Goal: Task Accomplishment & Management: Complete application form

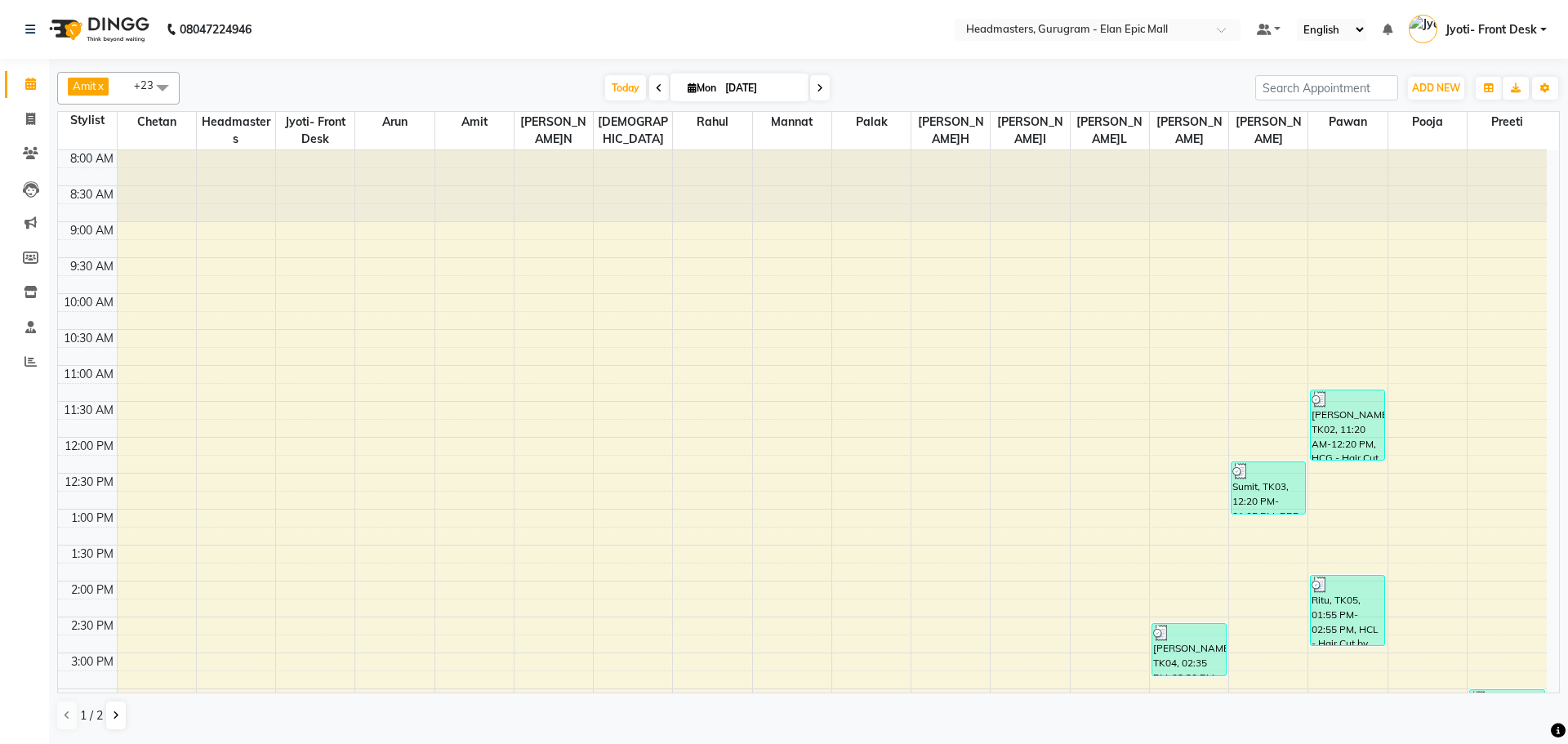
scroll to position [463, 0]
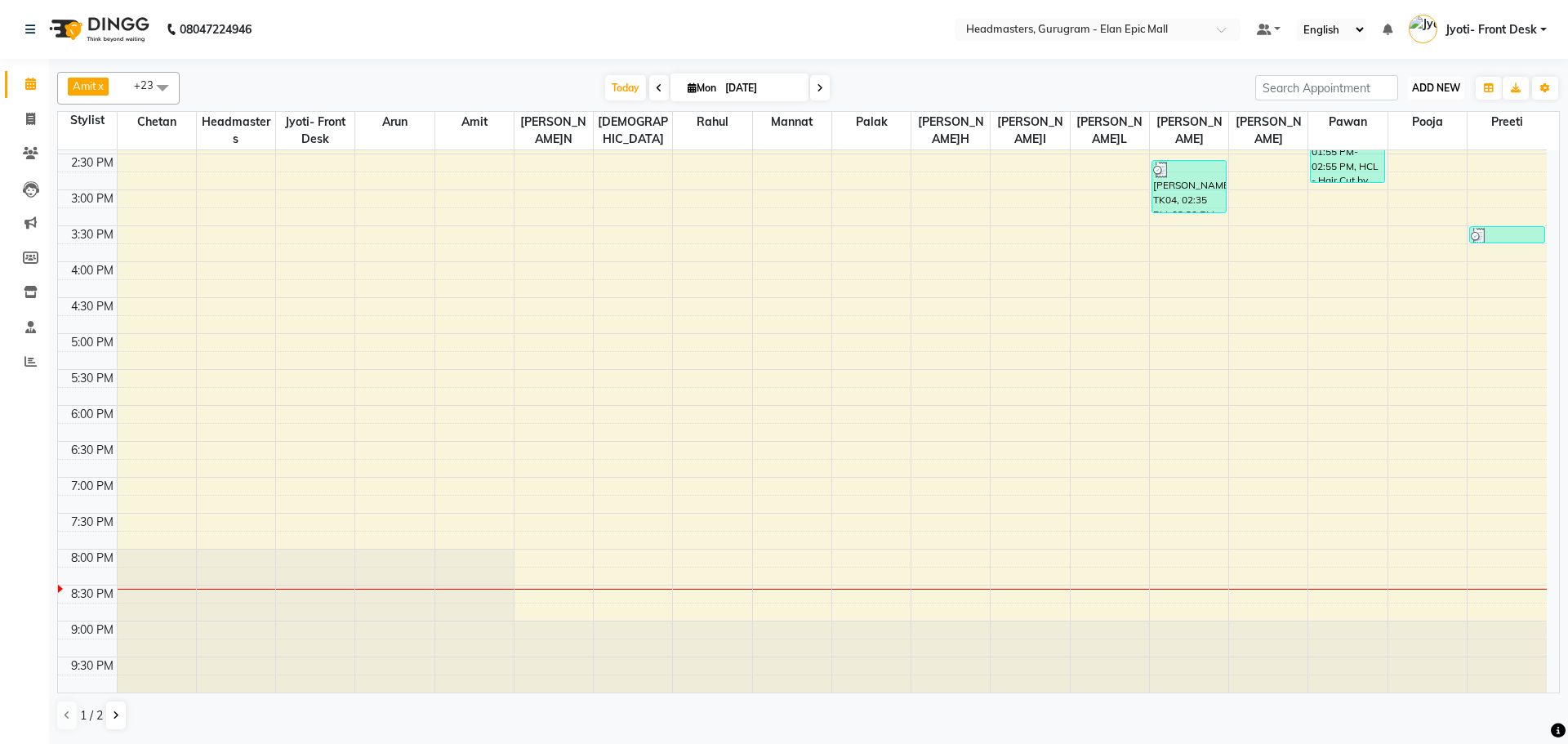
click at [1427, 91] on span "ADD NEW" at bounding box center [1435, 87] width 48 height 13
click at [1363, 133] on link "Add Invoice" at bounding box center [1399, 140] width 129 height 21
select select "service"
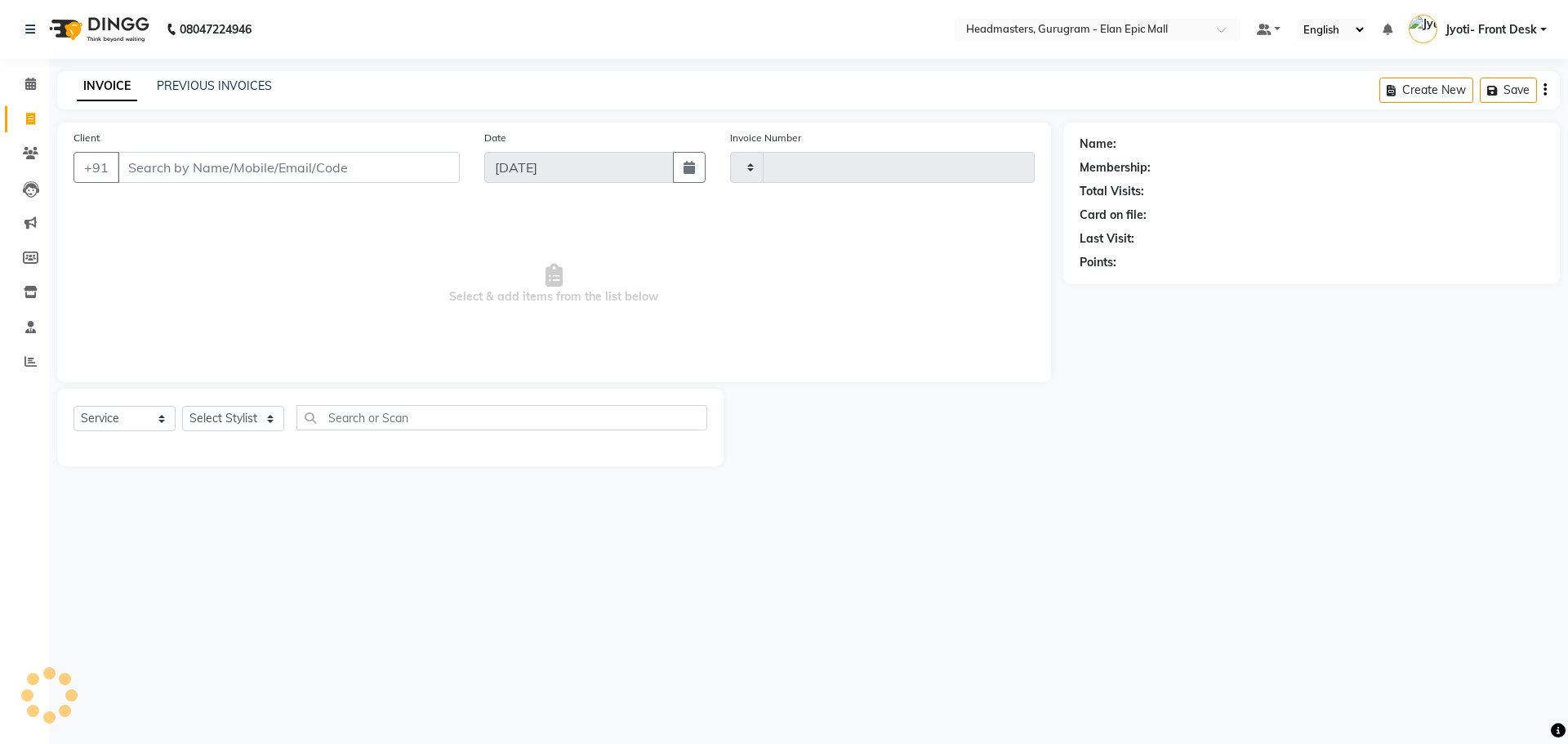
type input "1945"
select select "7499"
click at [208, 408] on select "Select Stylist" at bounding box center [233, 419] width 102 height 25
click at [336, 166] on input "Client" at bounding box center [289, 167] width 342 height 31
type input "C"
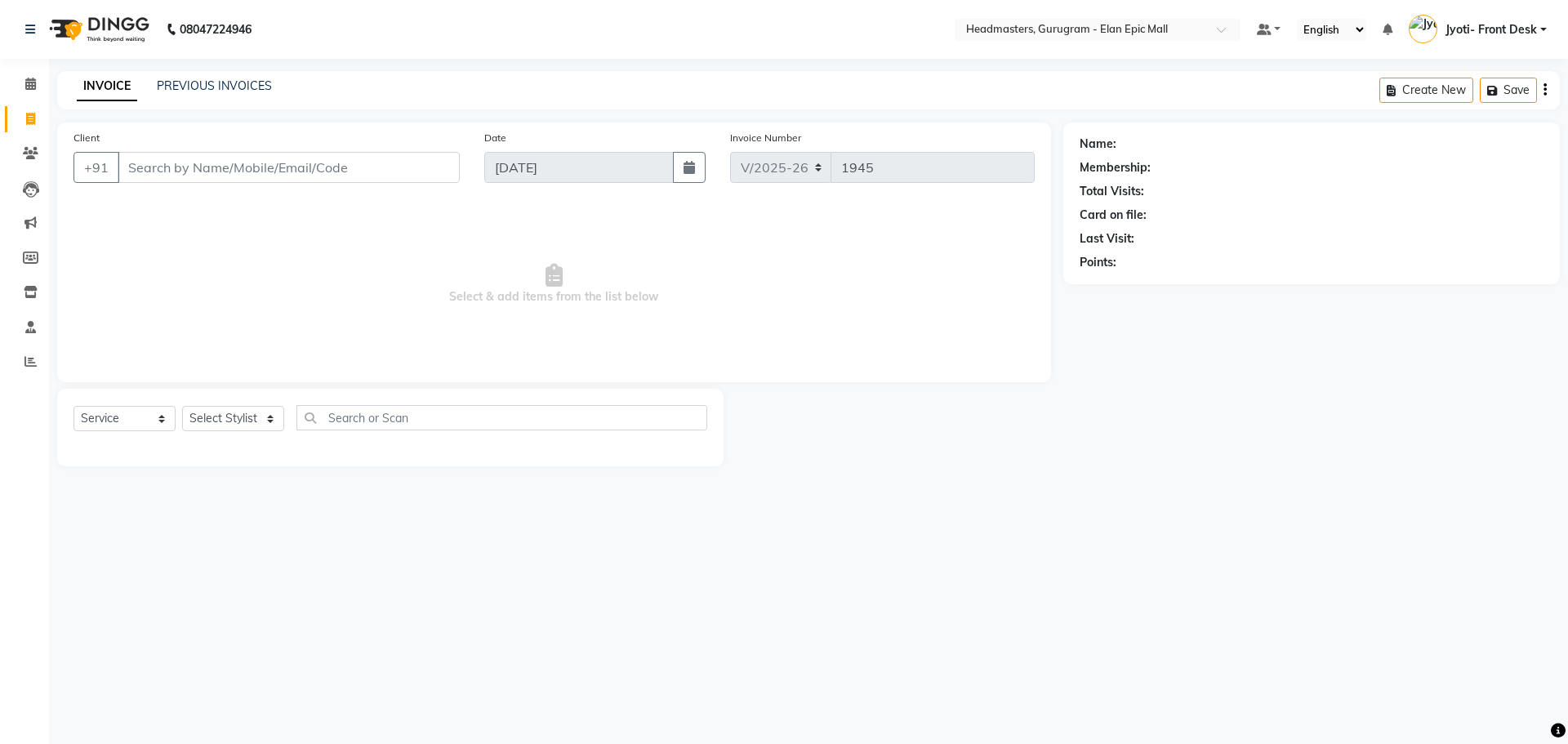
click at [399, 403] on div "Select Service Product Membership Package Voucher Prepaid Gift Card Select Styl…" at bounding box center [390, 427] width 666 height 77
click at [263, 419] on select "Select Stylist [PERSON_NAME] Amit [PERSON_NAME] [PERSON_NAME] [PERSON_NAME] [PE…" at bounding box center [233, 419] width 102 height 25
select select "76920"
click at [182, 406] on select "Select Stylist [PERSON_NAME] Amit [PERSON_NAME] [PERSON_NAME] [PERSON_NAME] [PE…" at bounding box center [233, 419] width 102 height 25
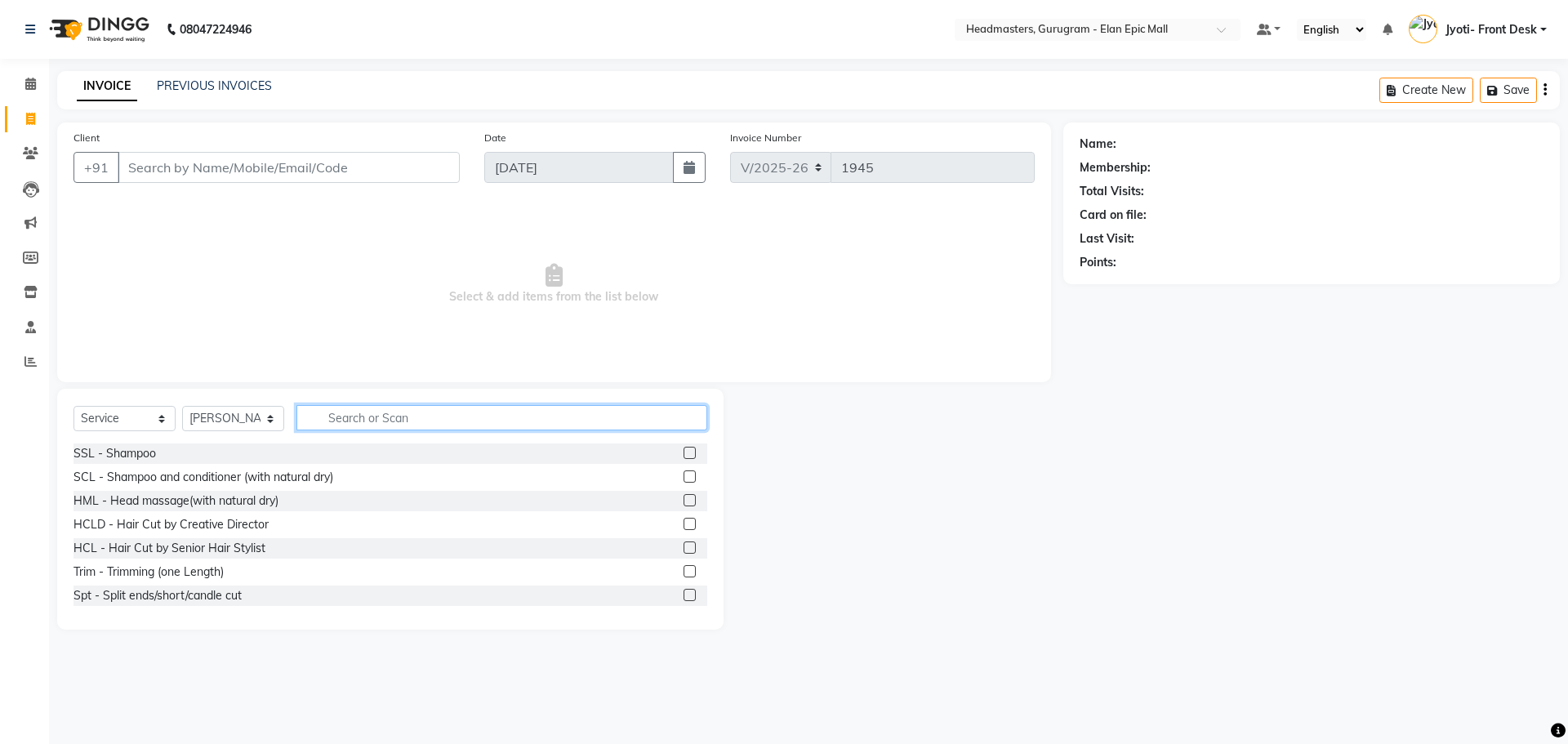
click at [329, 410] on input "text" at bounding box center [502, 418] width 411 height 25
type input "C"
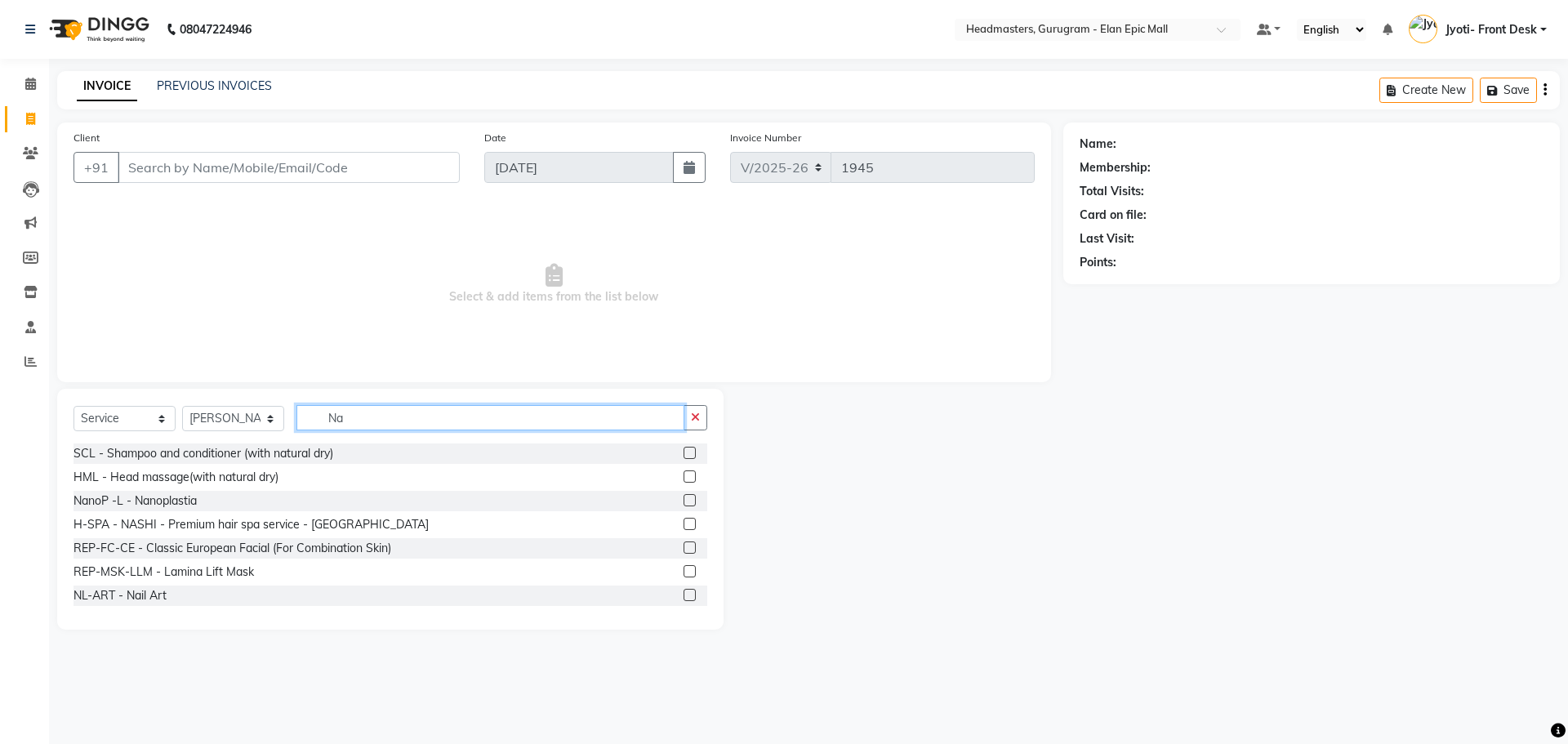
type input "N"
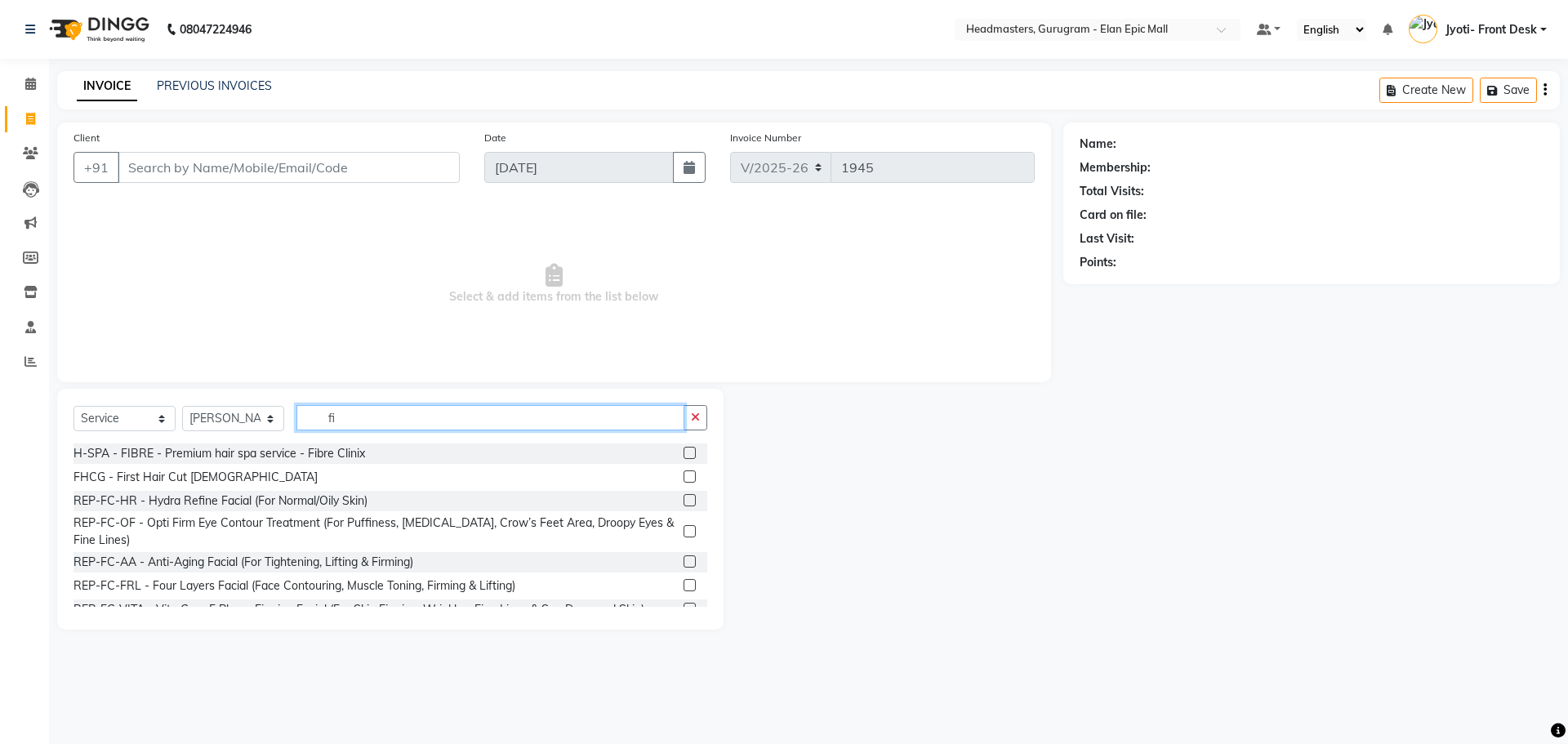
type input "f"
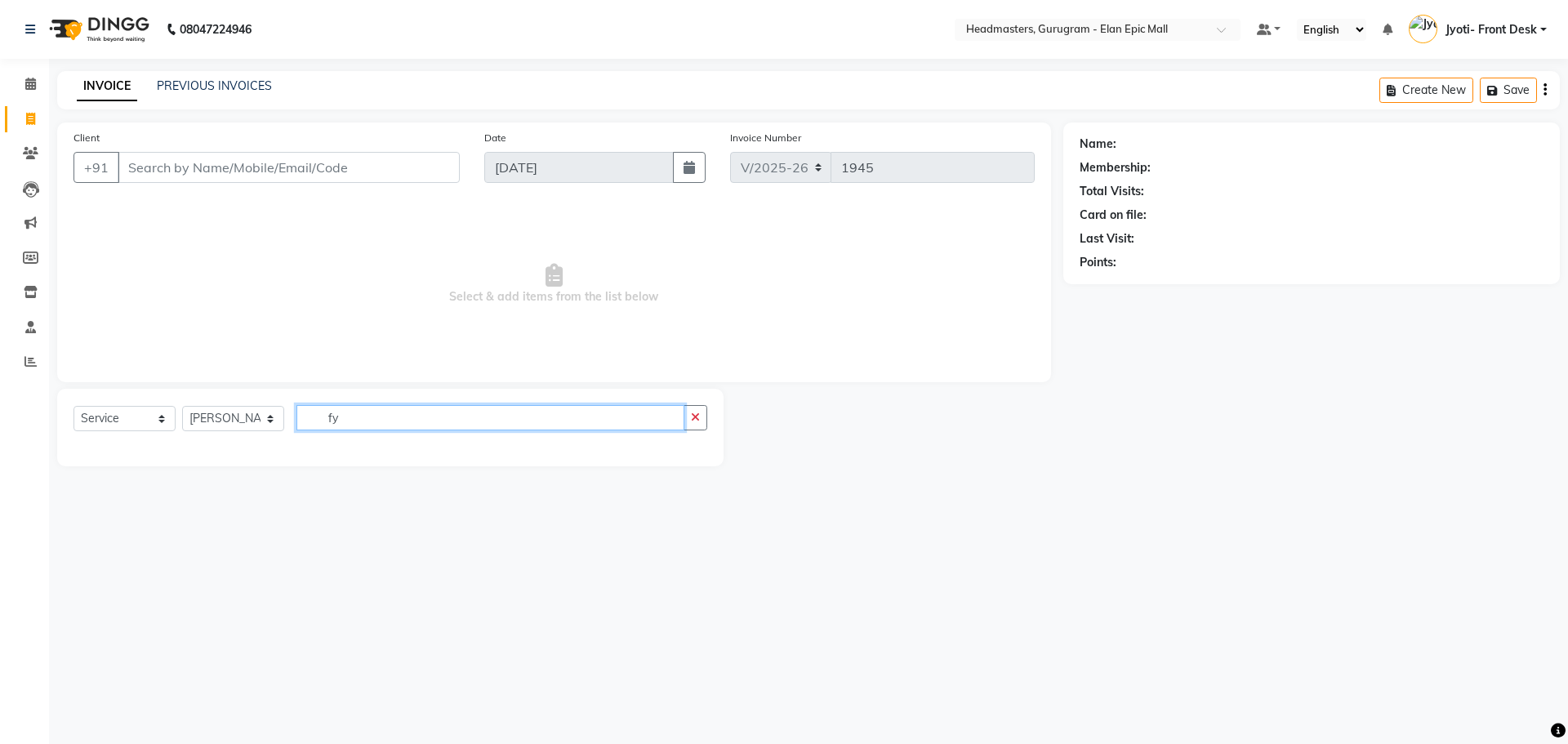
type input "f"
type input "Nail"
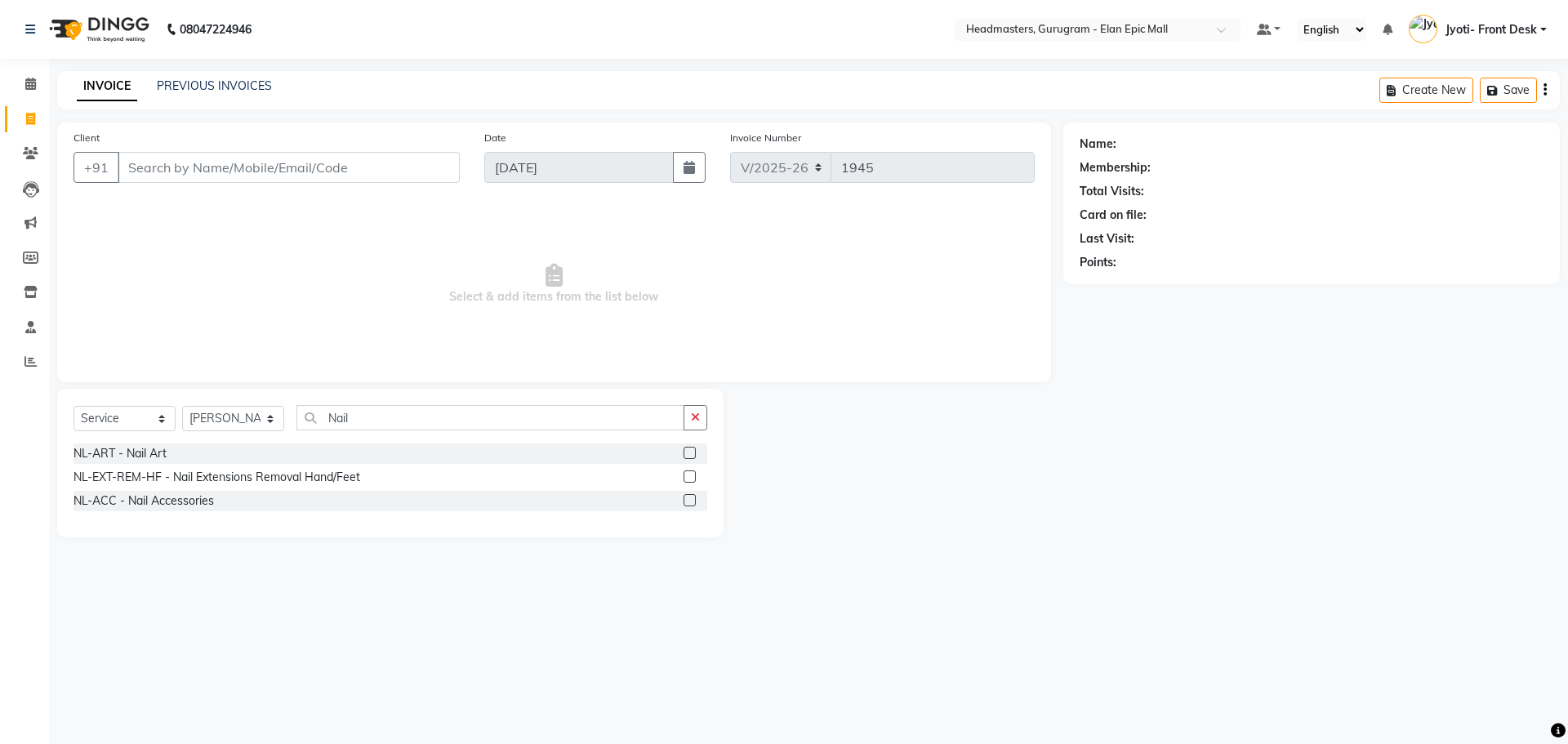
click at [691, 451] on label at bounding box center [690, 452] width 13 height 13
click at [691, 451] on input "checkbox" at bounding box center [689, 453] width 11 height 11
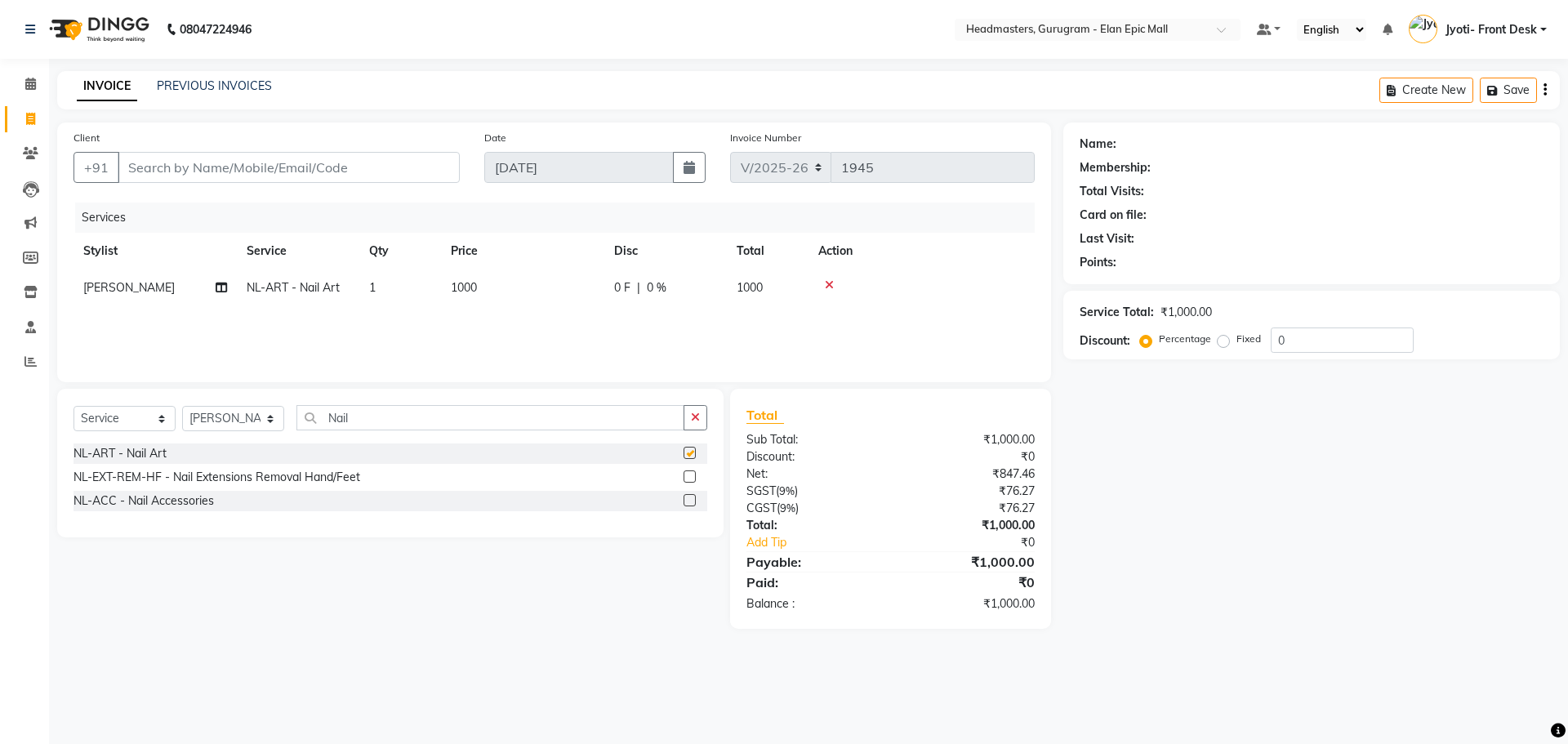
checkbox input "false"
click at [475, 284] on span "1000" at bounding box center [463, 288] width 26 height 15
select select "76920"
click at [549, 291] on input "1000" at bounding box center [599, 292] width 143 height 25
type input "300"
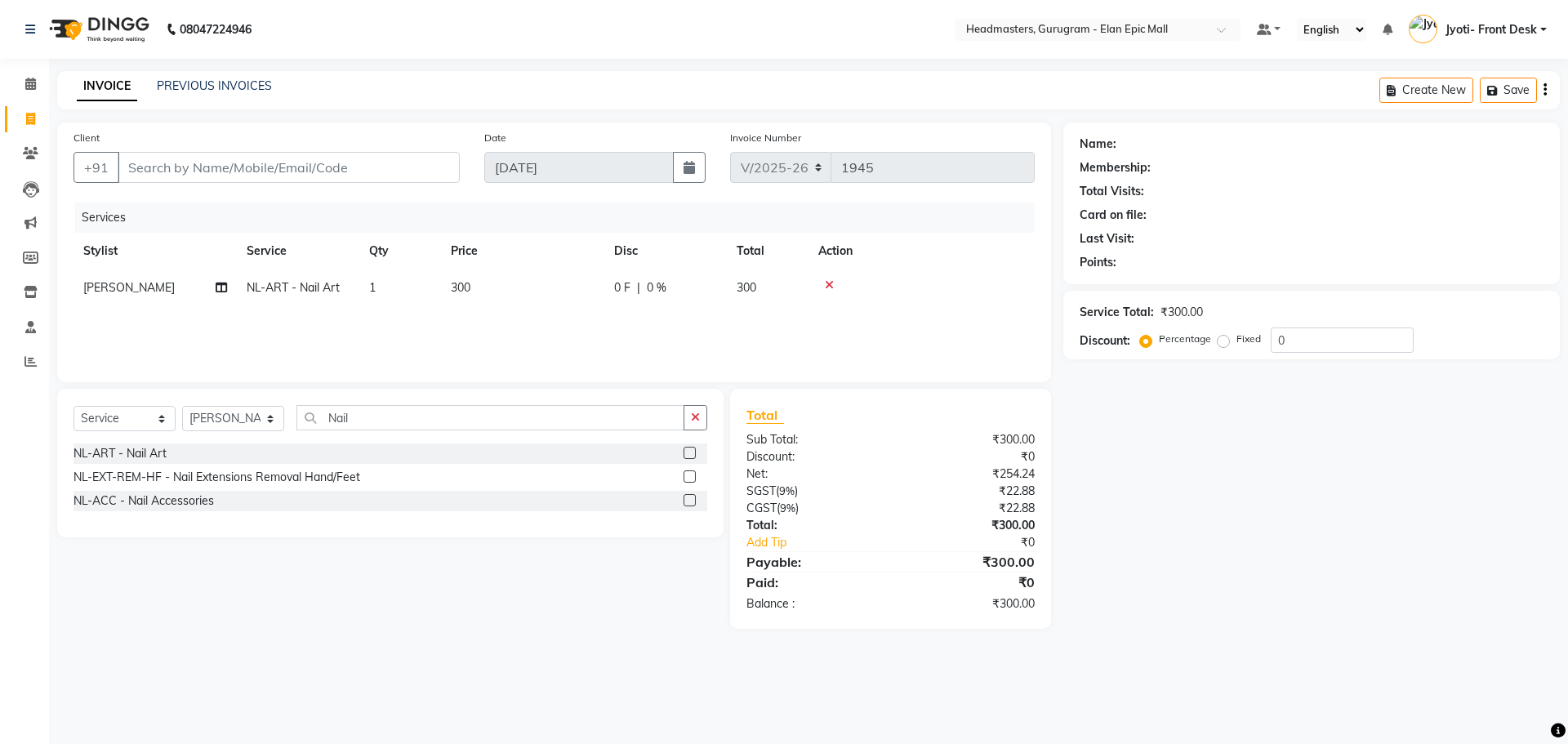
click at [448, 564] on div "Select Service Product Membership Package Voucher Prepaid Gift Card Select Styl…" at bounding box center [384, 508] width 679 height 240
click at [254, 169] on input "Client" at bounding box center [289, 167] width 342 height 31
type input "8851541196"
click at [421, 158] on button "Add Client" at bounding box center [418, 167] width 84 height 31
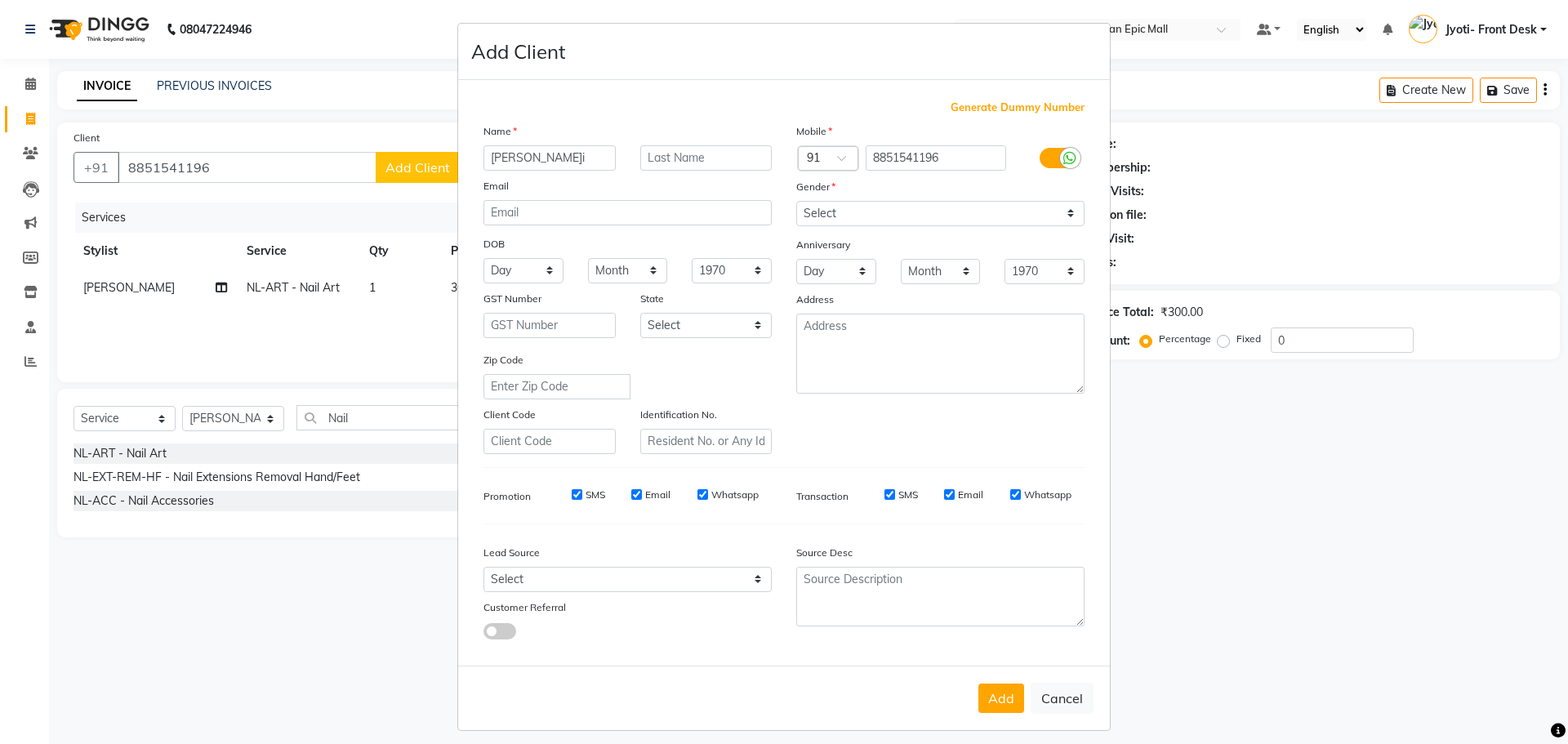
type input "[PERSON_NAME]i"
drag, startPoint x: 864, startPoint y: 211, endPoint x: 868, endPoint y: 221, distance: 10.8
click at [864, 211] on select "Select [DEMOGRAPHIC_DATA] [DEMOGRAPHIC_DATA] Other Prefer Not To Say" at bounding box center [940, 213] width 289 height 25
select select "[DEMOGRAPHIC_DATA]"
click at [796, 200] on select "Select [DEMOGRAPHIC_DATA] [DEMOGRAPHIC_DATA] Other Prefer Not To Say" at bounding box center [940, 213] width 289 height 25
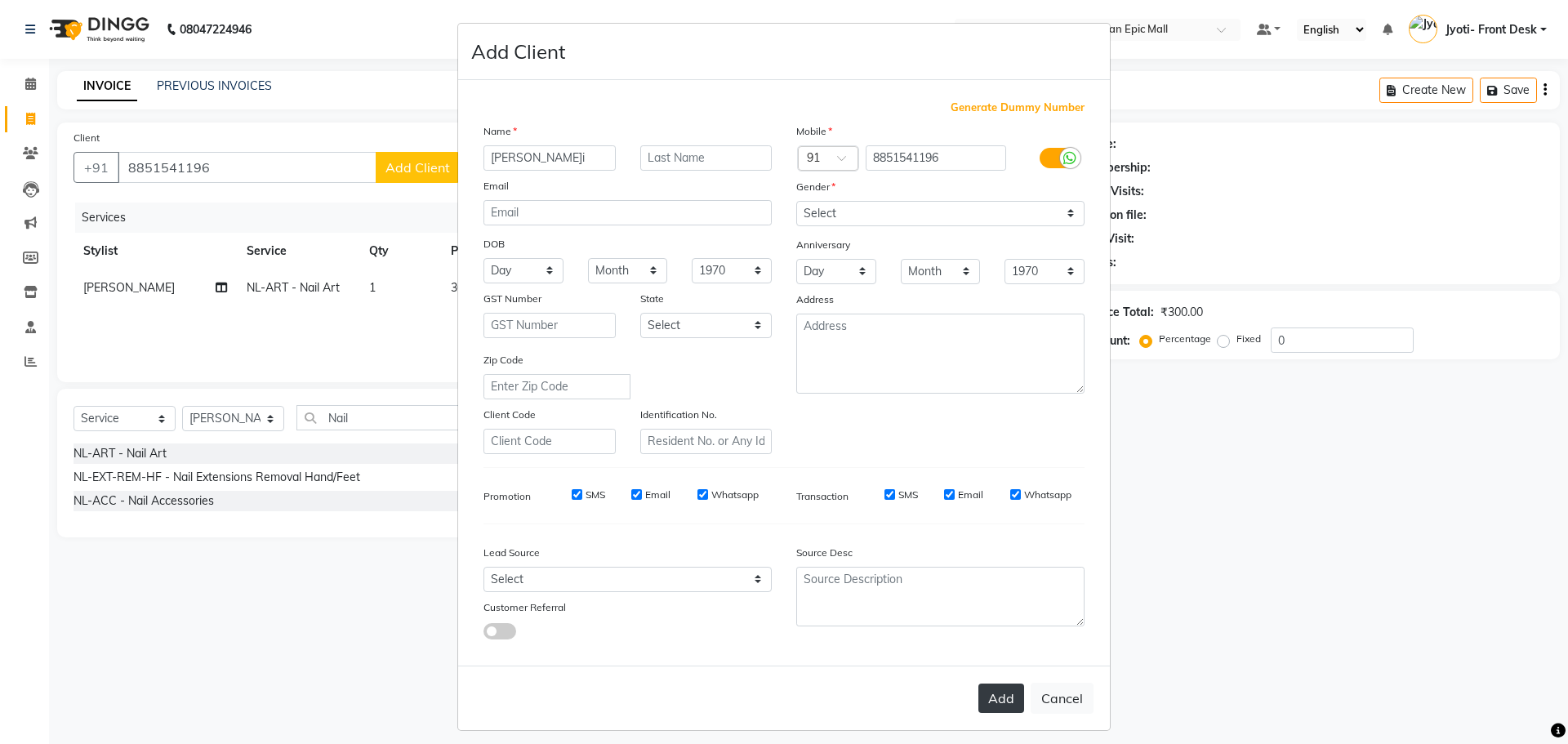
click at [993, 691] on button "Add" at bounding box center [1001, 698] width 46 height 29
select select
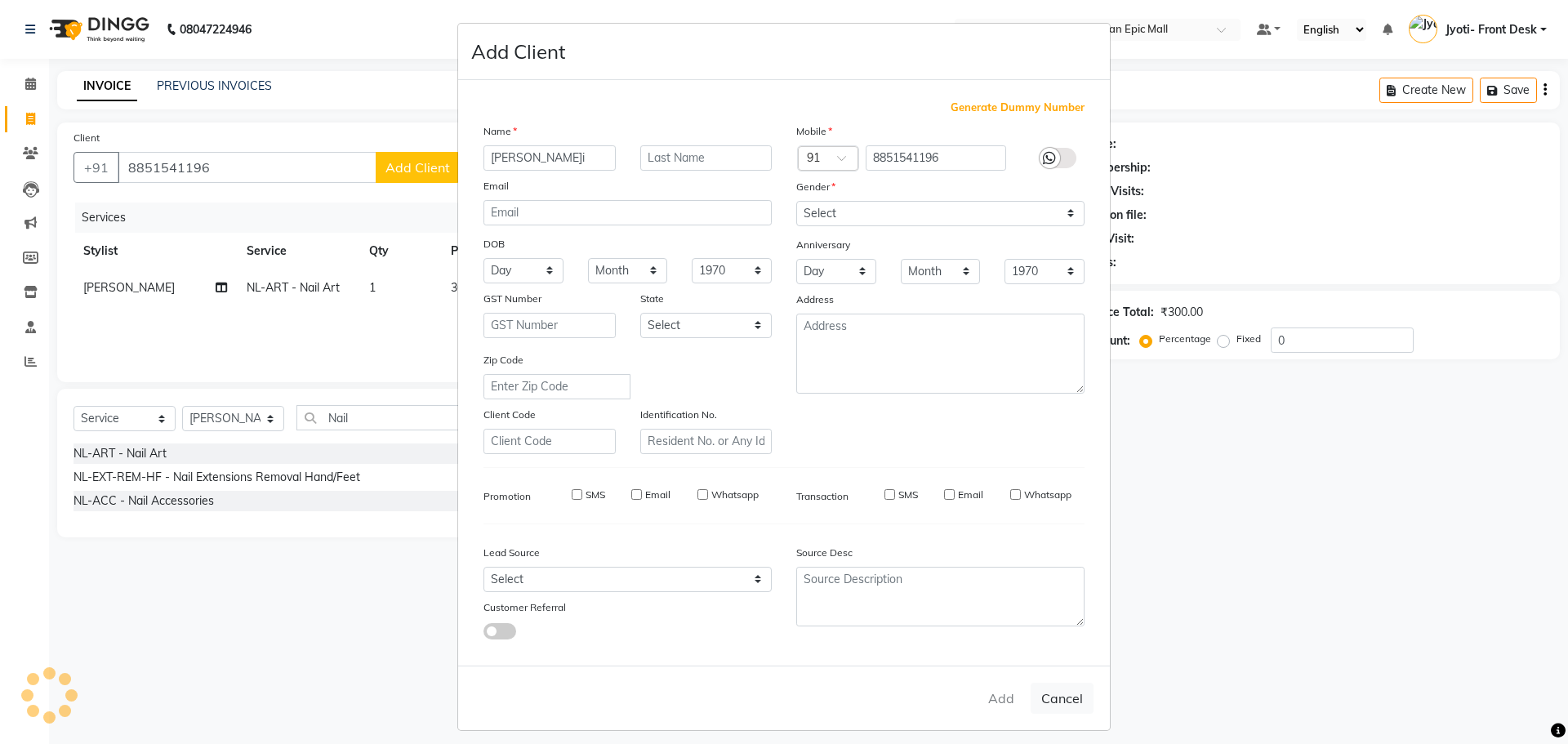
select select
checkbox input "false"
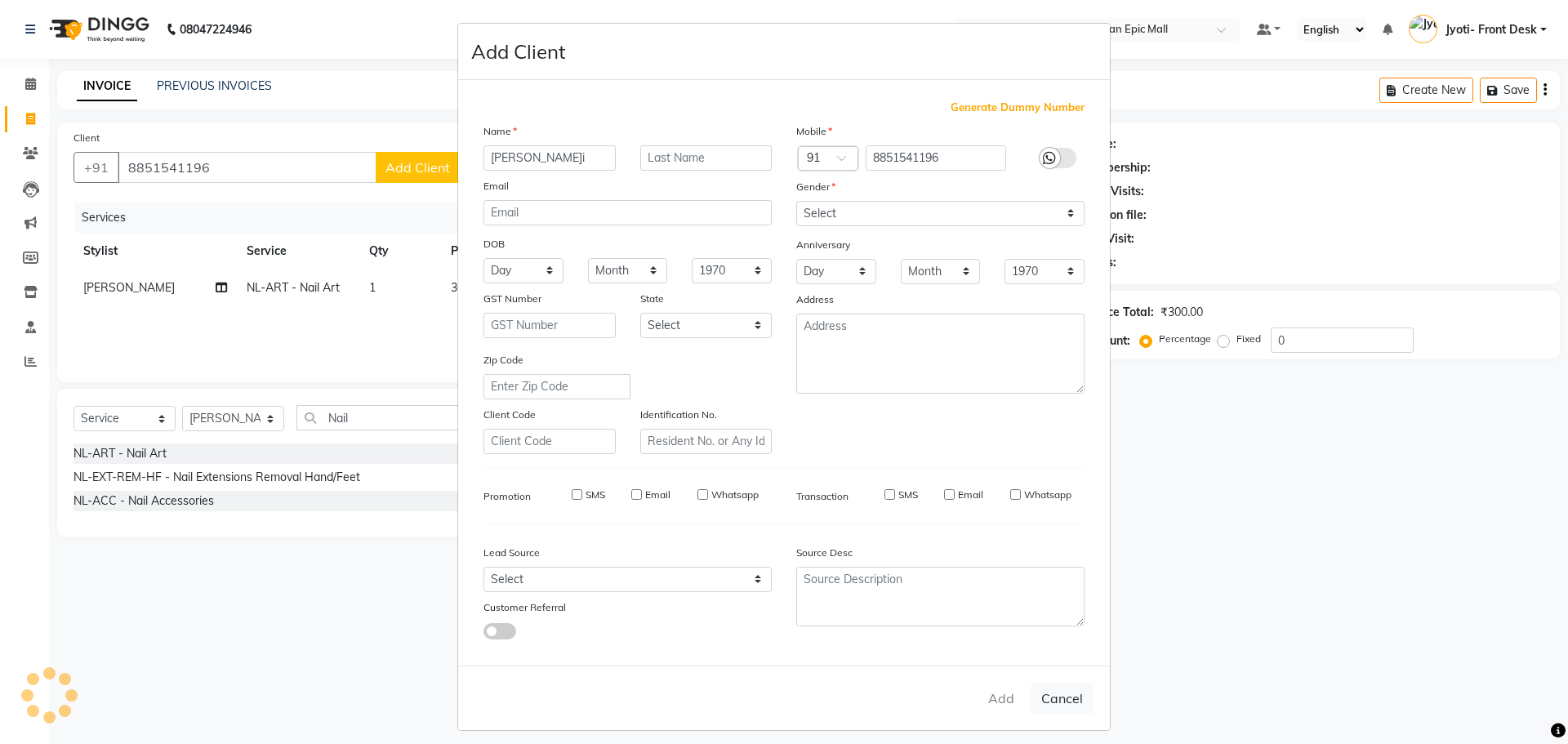
checkbox input "false"
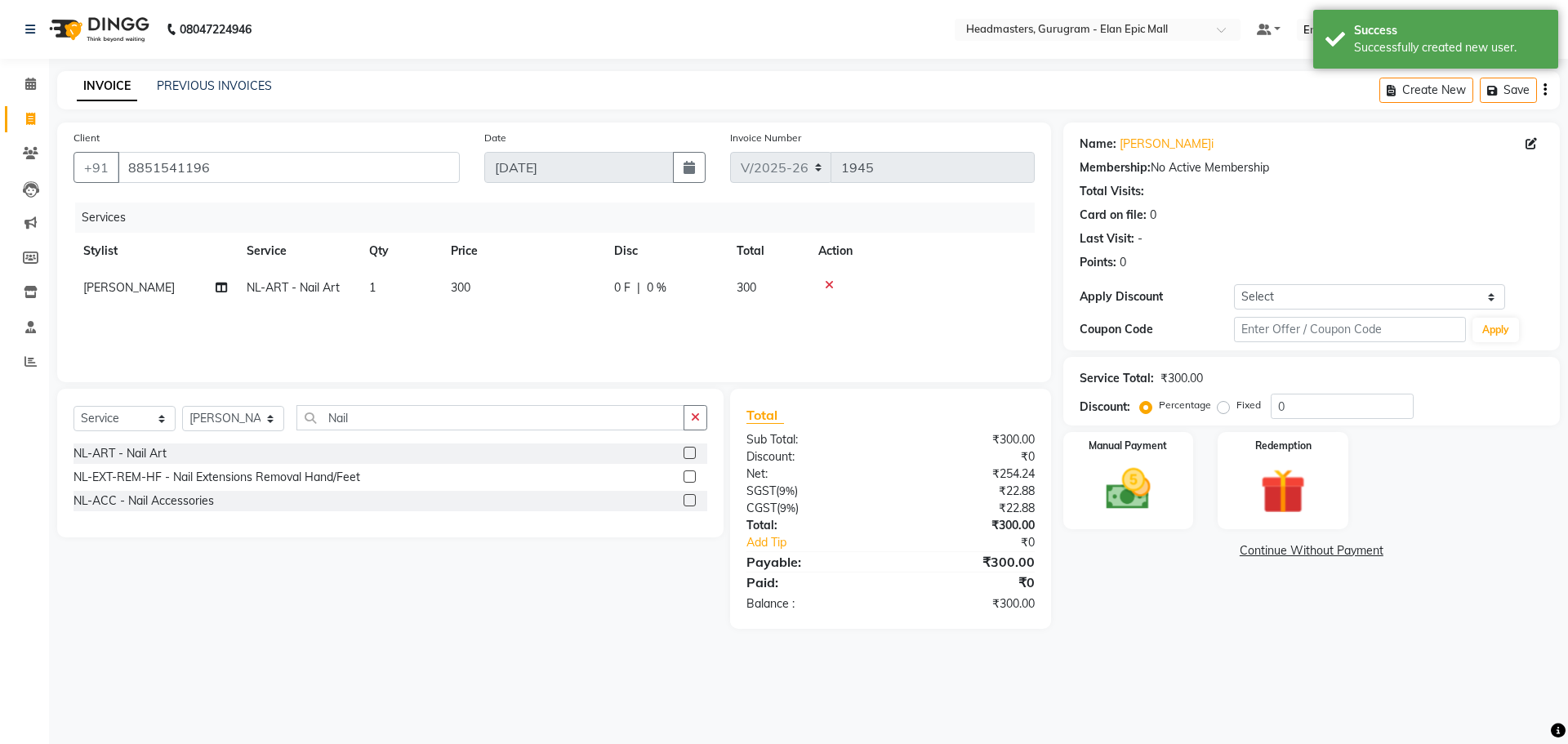
click at [465, 289] on span "300" at bounding box center [460, 288] width 19 height 15
select select "76920"
click at [550, 293] on input "300" at bounding box center [599, 292] width 143 height 25
type input "350"
click at [1013, 680] on div "08047224946 Select Location × Headmasters, Gurugram - Elan Epic Mall Default Pa…" at bounding box center [784, 372] width 1568 height 744
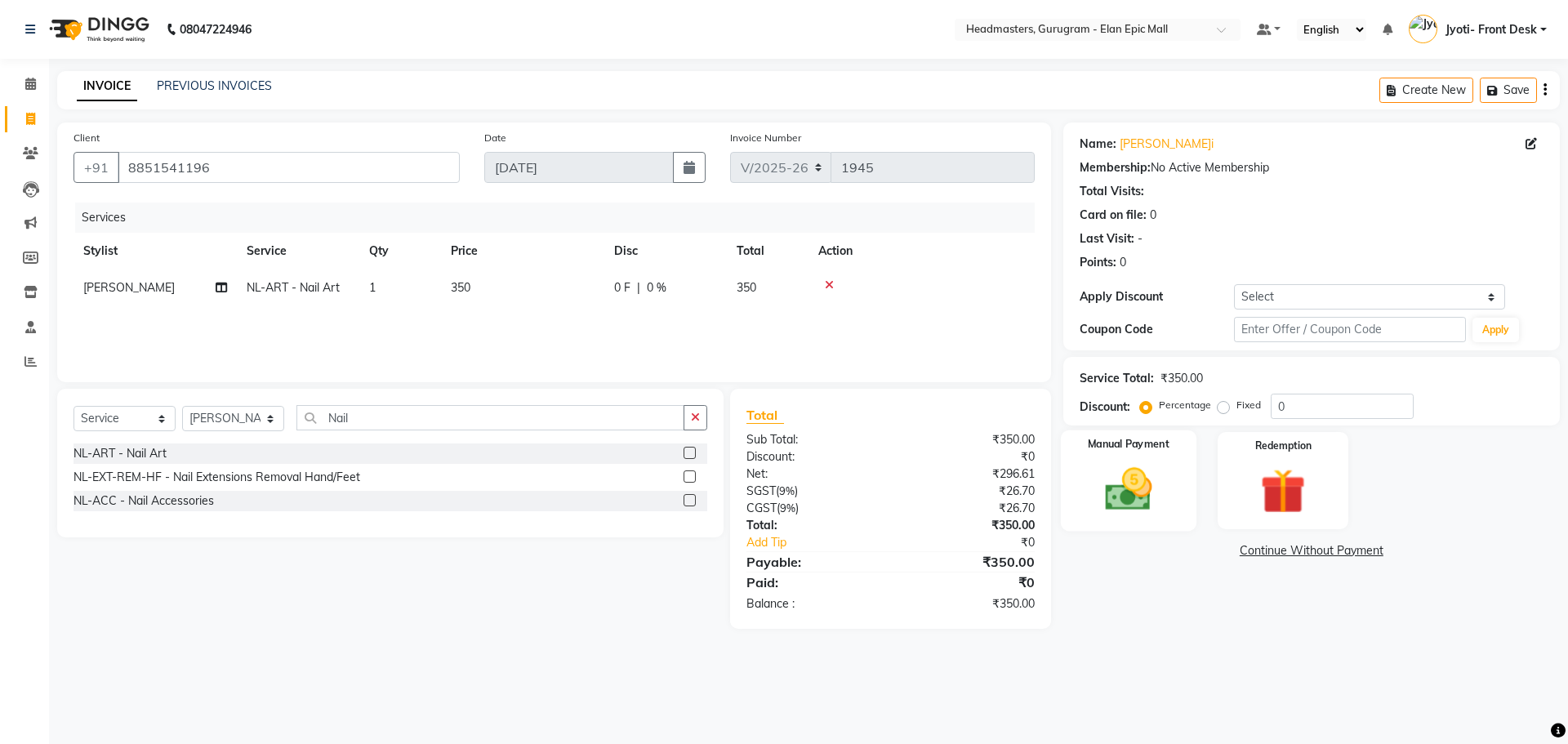
click at [1139, 450] on label "Manual Payment" at bounding box center [1128, 445] width 81 height 15
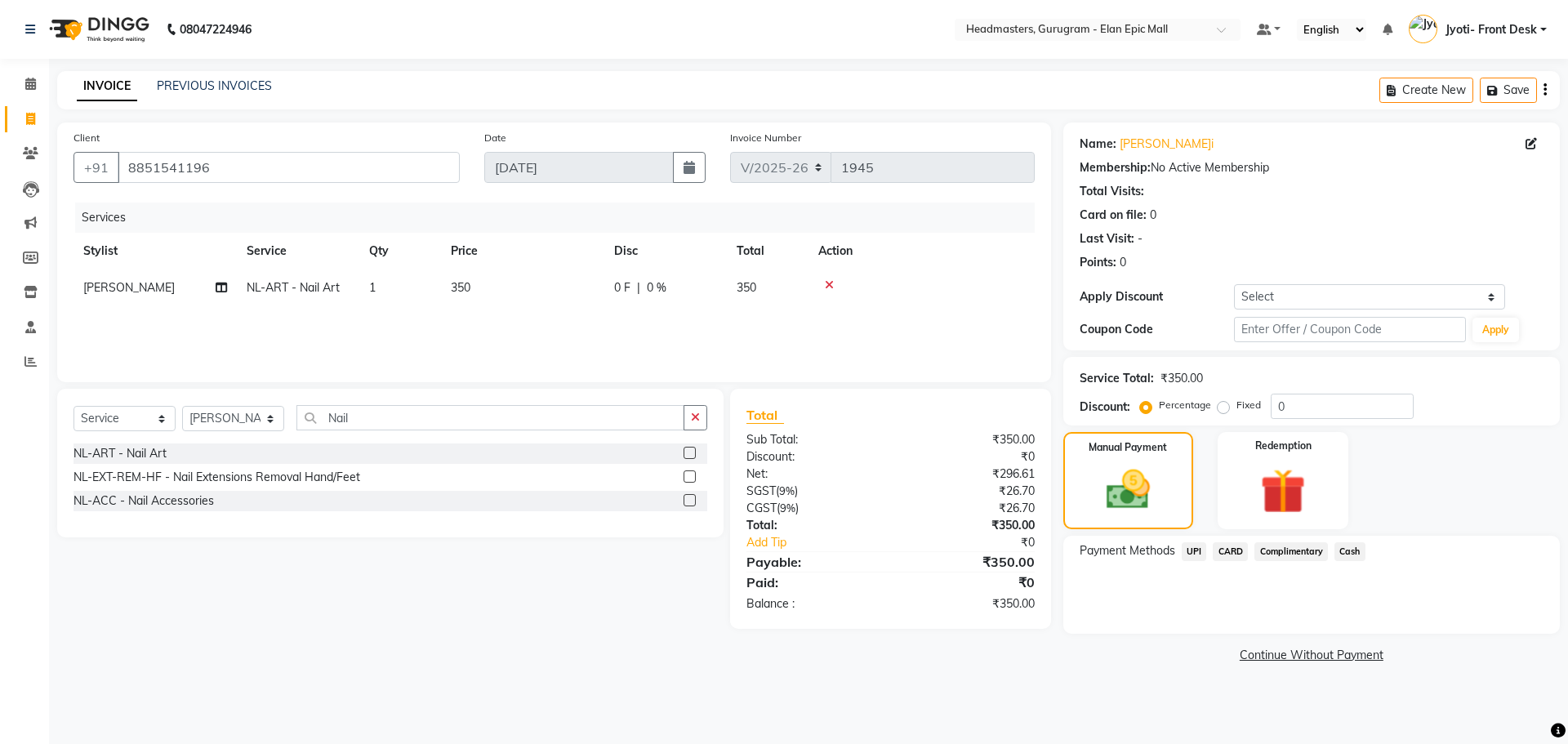
click at [1192, 547] on span "UPI" at bounding box center [1194, 551] width 25 height 18
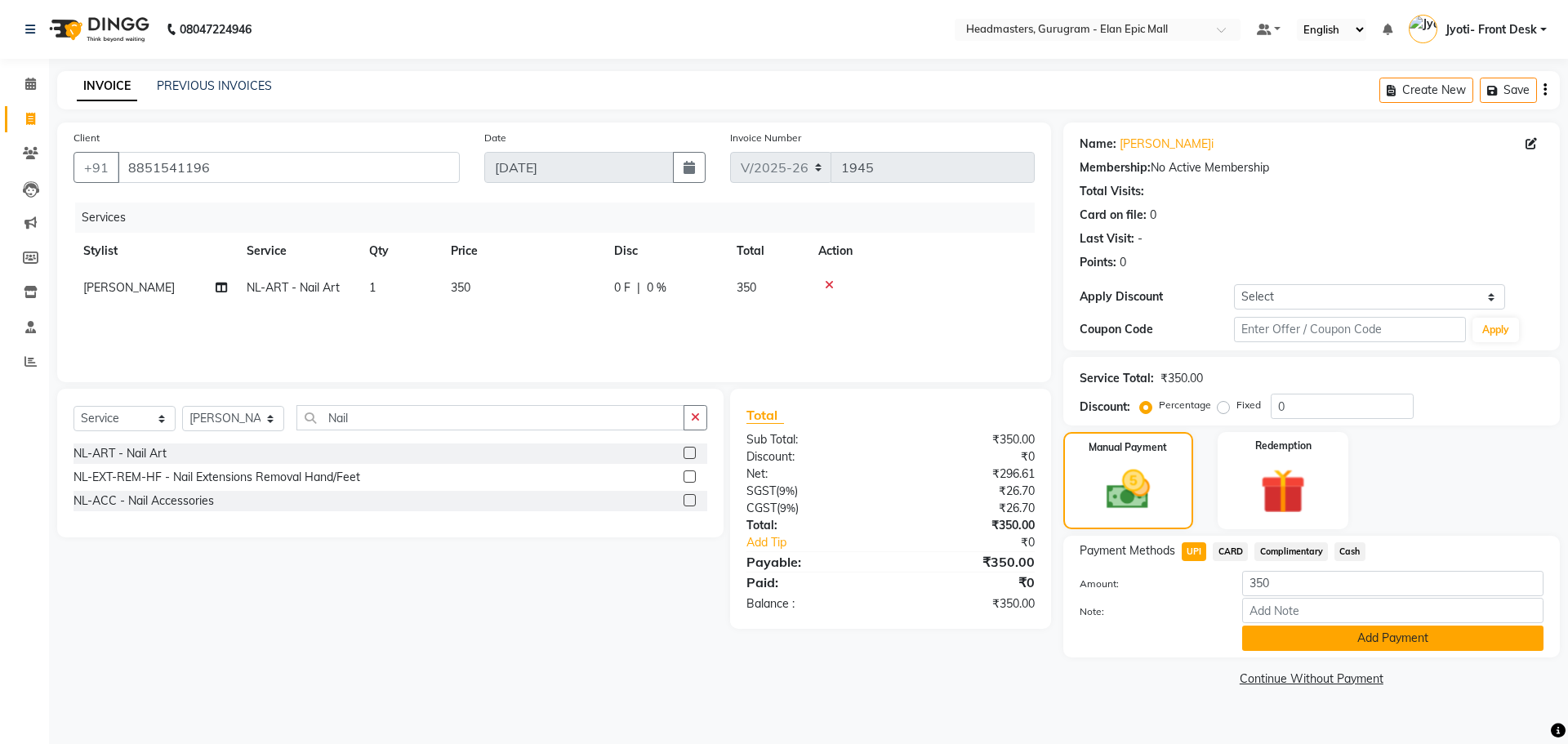
click at [1271, 637] on button "Add Payment" at bounding box center [1392, 638] width 301 height 25
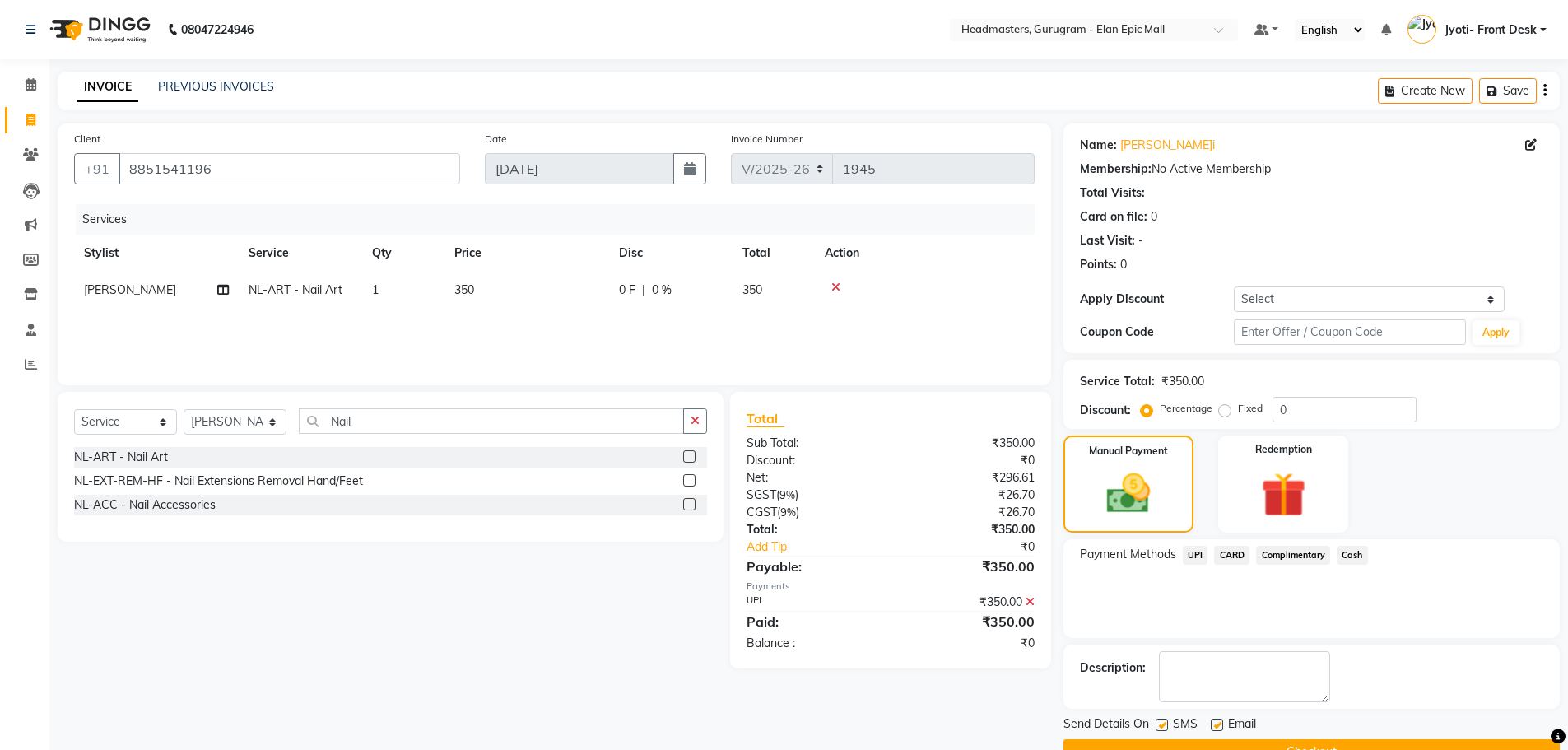
click at [1329, 739] on button "Checkout" at bounding box center [1312, 752] width 496 height 25
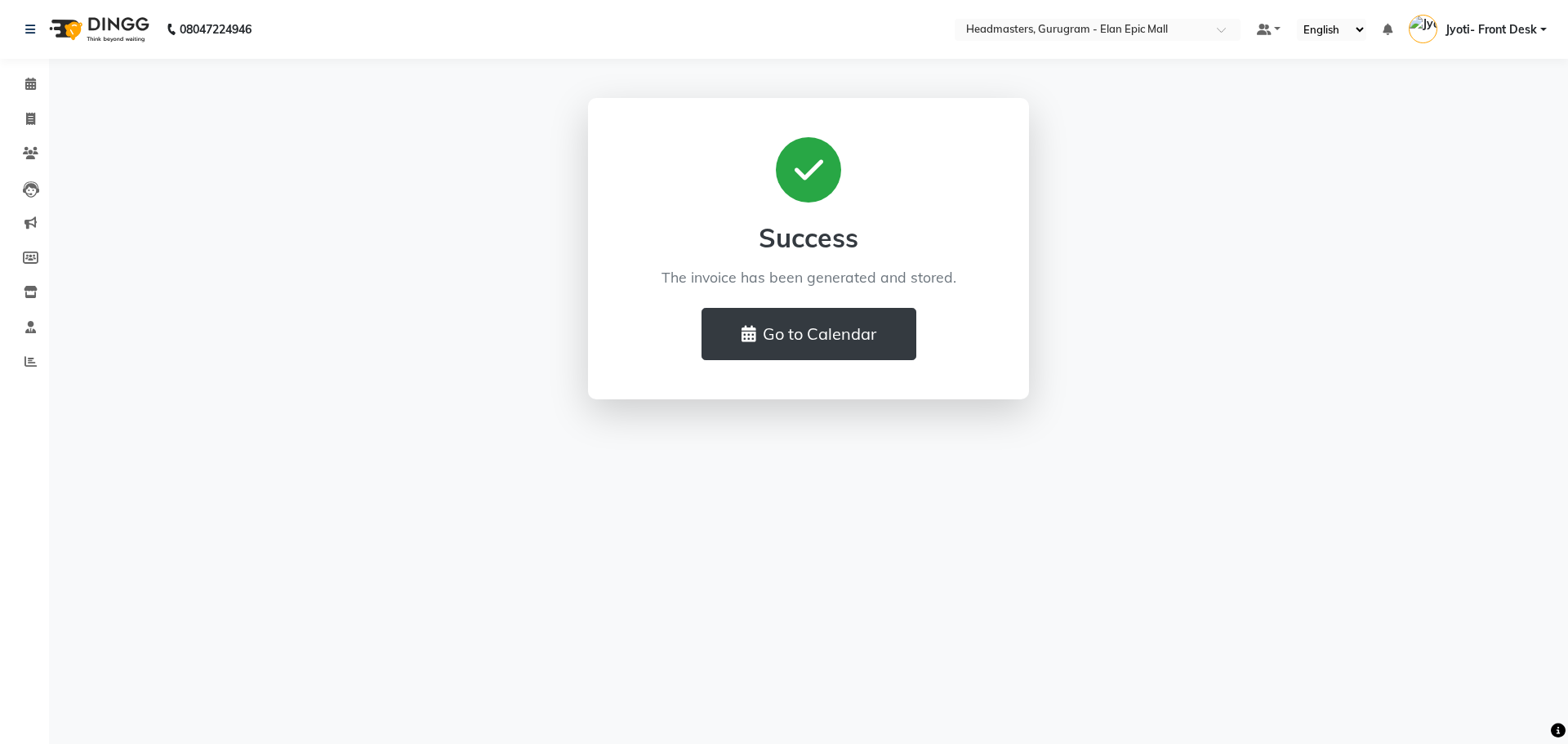
select select "service"
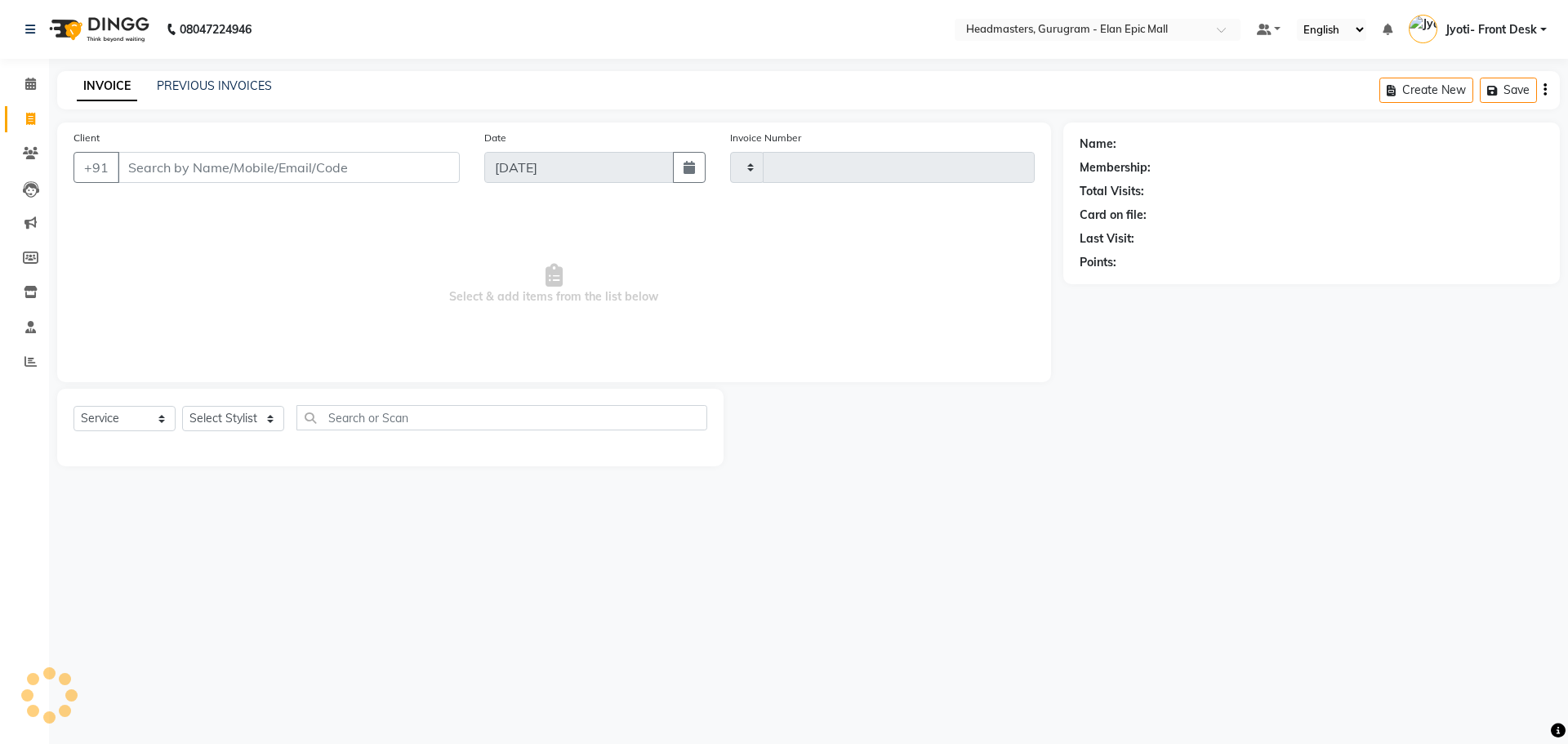
type input "1946"
select select "7499"
